Goal: Task Accomplishment & Management: Complete application form

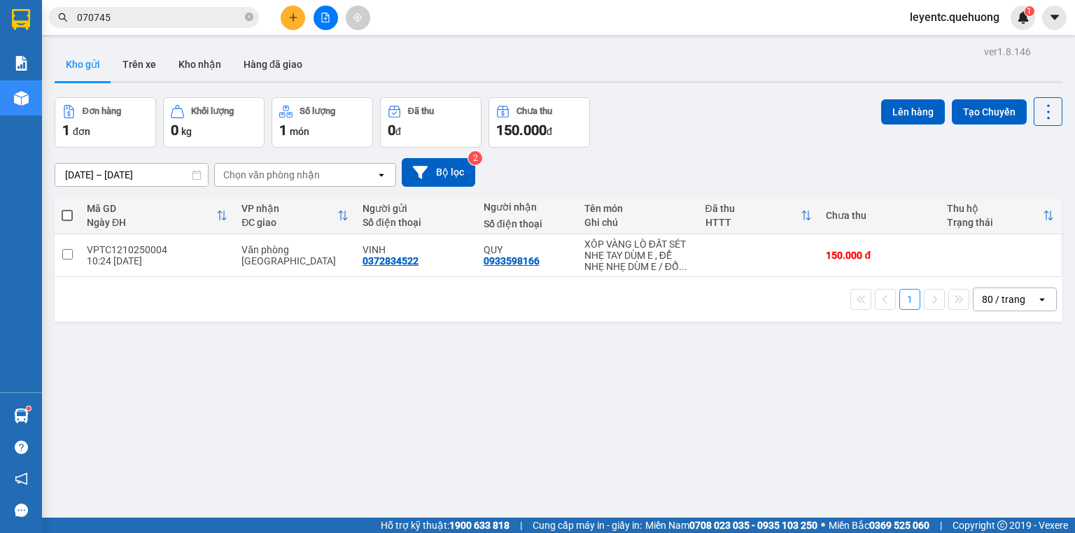
click at [286, 14] on button at bounding box center [293, 18] width 25 height 25
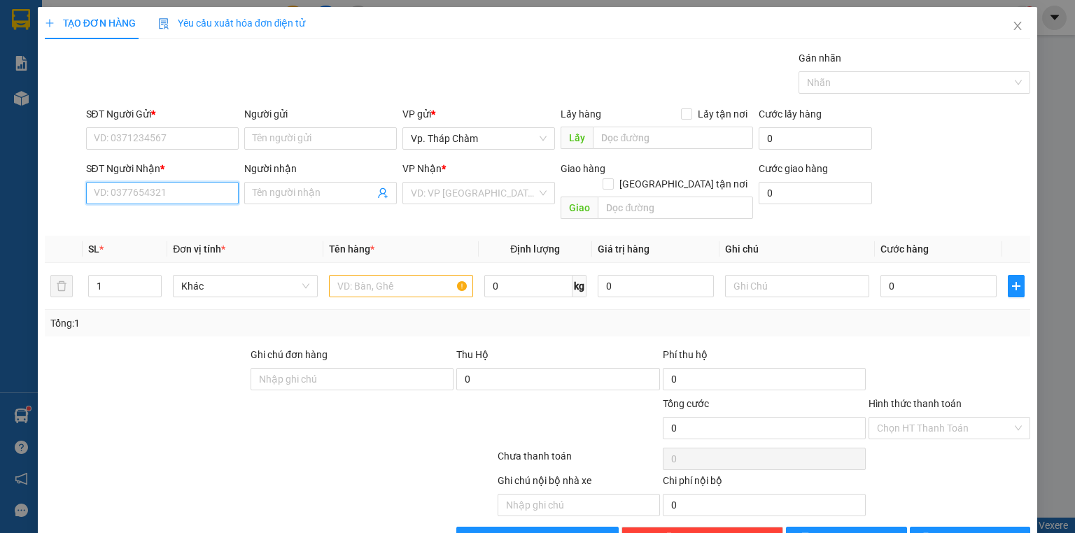
drag, startPoint x: 169, startPoint y: 197, endPoint x: 179, endPoint y: 177, distance: 21.9
click at [174, 183] on input "SĐT Người Nhận *" at bounding box center [162, 193] width 153 height 22
click at [154, 228] on div "0776497777 - A HIẾU" at bounding box center [160, 220] width 151 height 22
type input "0776497777"
type input "A HIẾU"
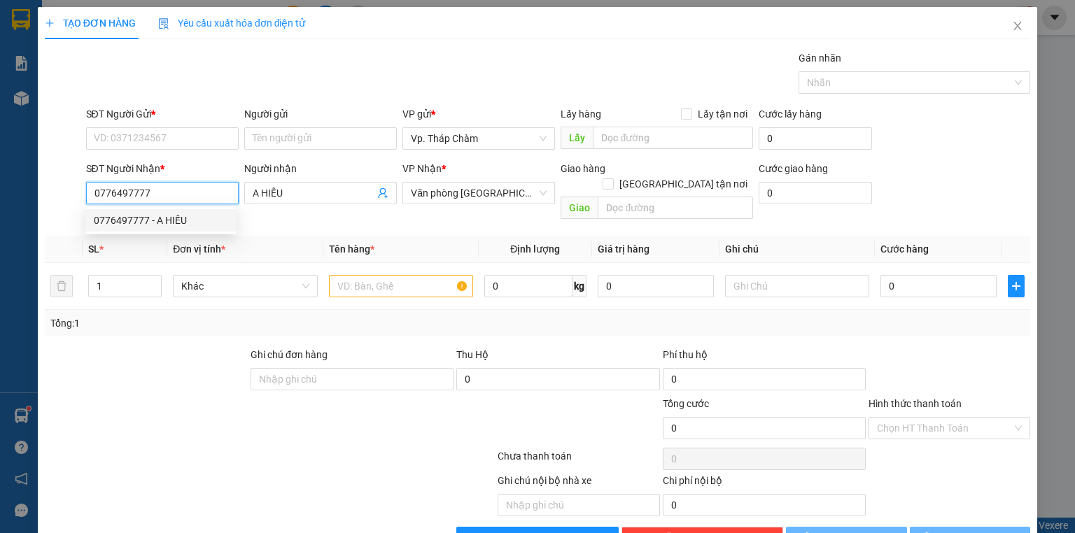
type input "30.000"
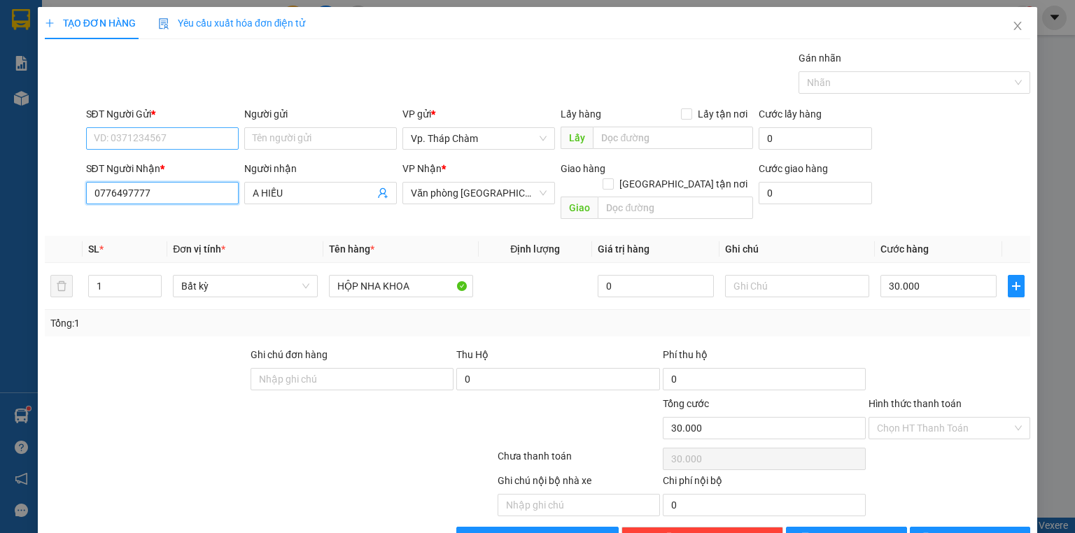
type input "0776497777"
click at [158, 143] on input "SĐT Người Gửi *" at bounding box center [162, 138] width 153 height 22
click at [155, 165] on div "0961214244 - A THÀNH" at bounding box center [161, 165] width 134 height 15
type input "0961214244"
type input "A THÀNH"
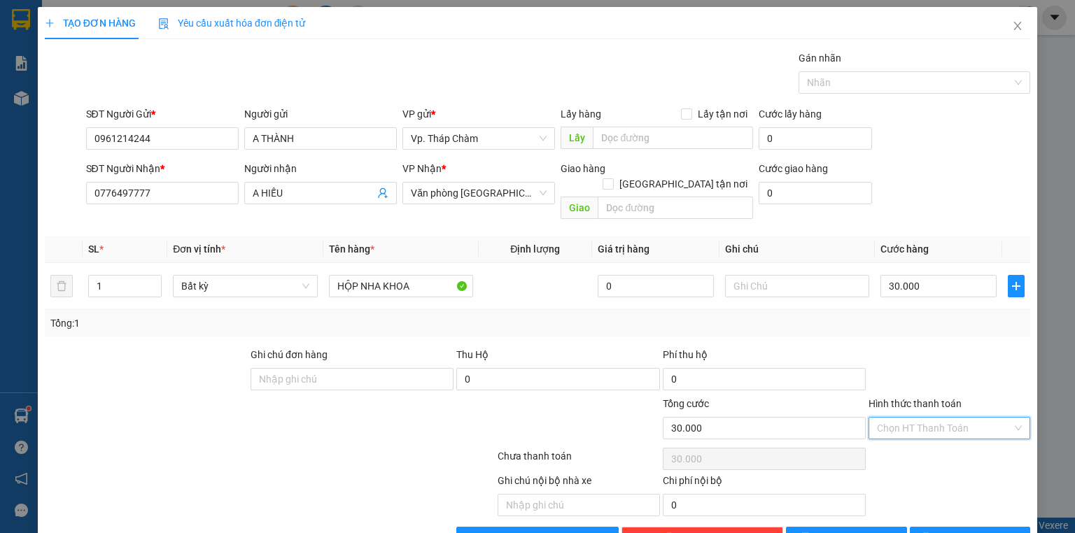
click at [922, 418] on input "Hình thức thanh toán" at bounding box center [944, 428] width 135 height 21
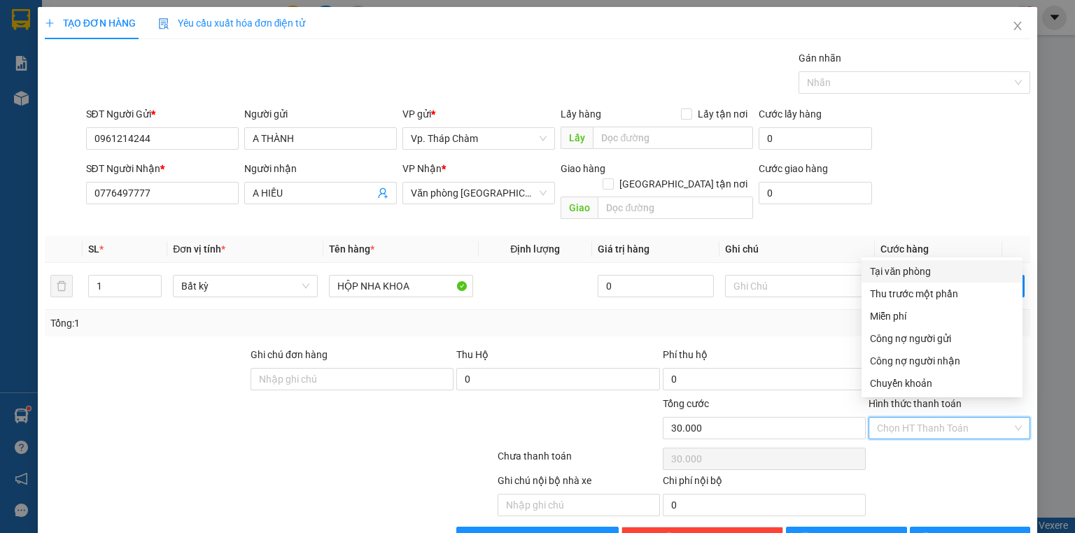
click at [909, 265] on div "Tại văn phòng" at bounding box center [942, 271] width 144 height 15
type input "0"
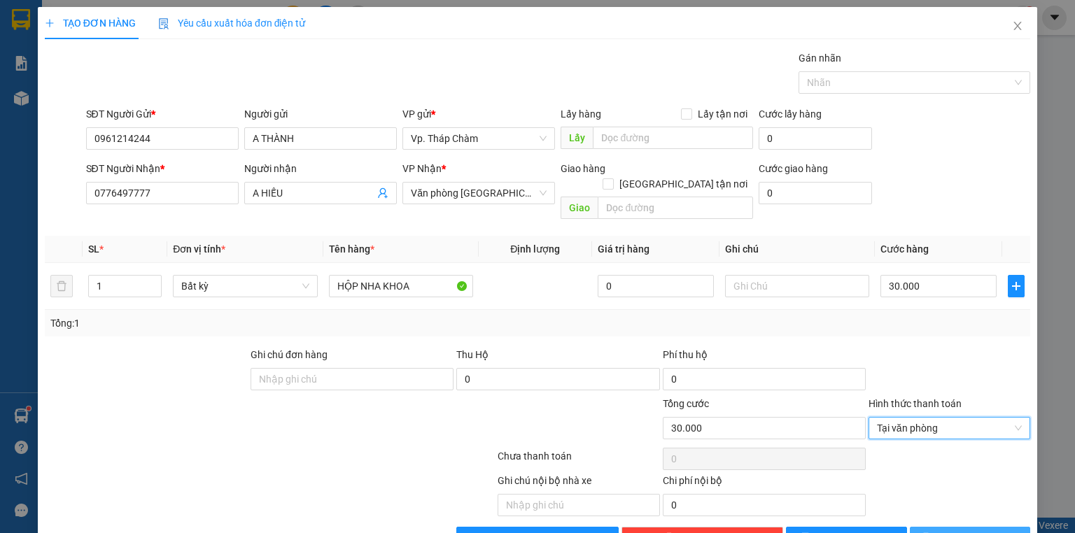
click at [970, 531] on span "[PERSON_NAME] và In" at bounding box center [986, 538] width 98 height 15
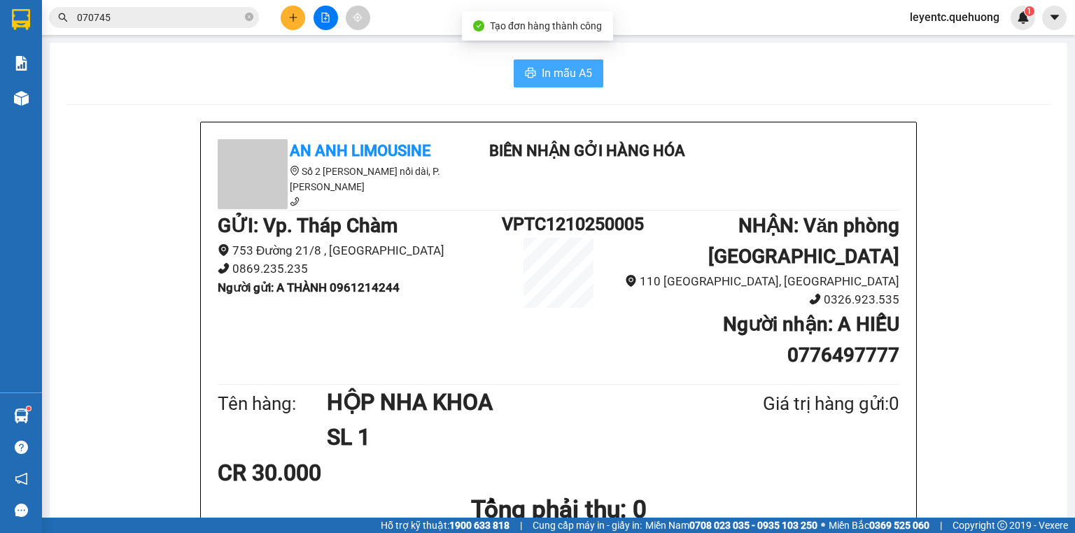
click at [556, 80] on span "In mẫu A5" at bounding box center [567, 73] width 50 height 18
